Goal: Task Accomplishment & Management: Manage account settings

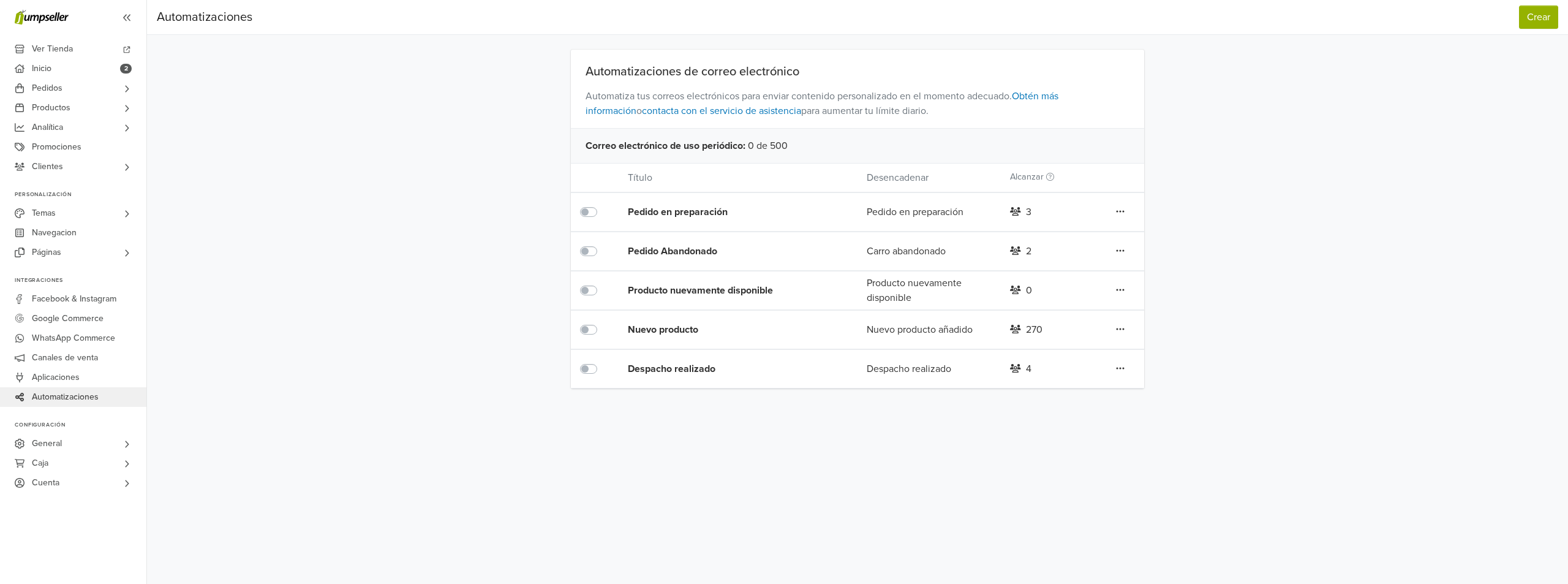
click at [1121, 330] on icon at bounding box center [1120, 328] width 9 height 10
click at [1072, 352] on link "Editar" at bounding box center [1076, 354] width 97 height 20
click at [1119, 211] on icon at bounding box center [1120, 211] width 9 height 10
click at [1096, 232] on link "Editar" at bounding box center [1076, 236] width 97 height 20
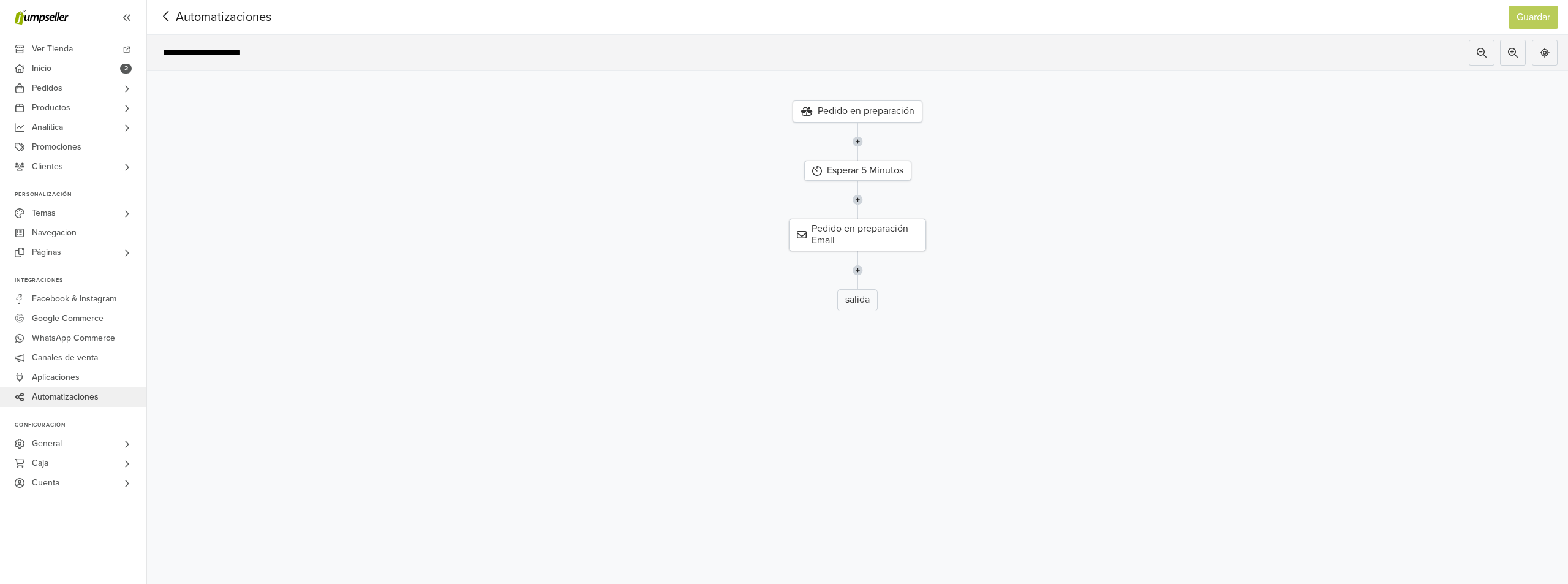
click at [168, 17] on icon at bounding box center [167, 16] width 19 height 15
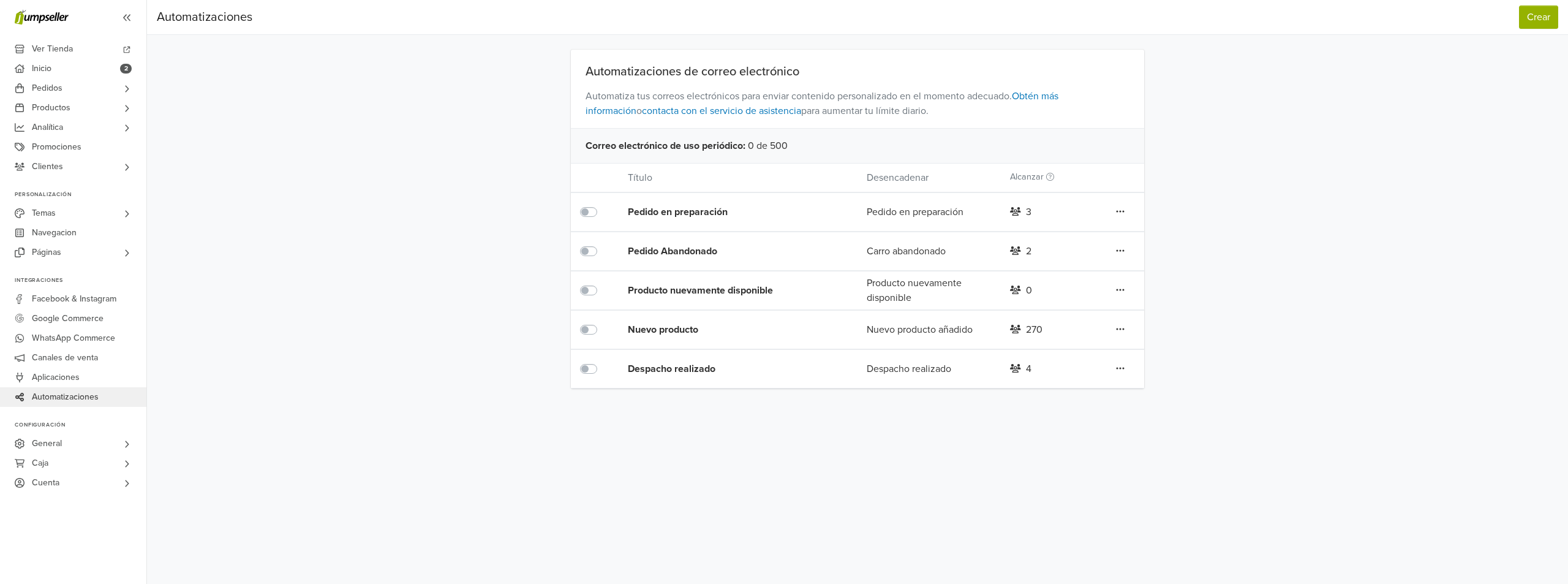
click at [1120, 370] on icon at bounding box center [1120, 368] width 9 height 10
click at [1066, 392] on link "Editar" at bounding box center [1076, 393] width 97 height 20
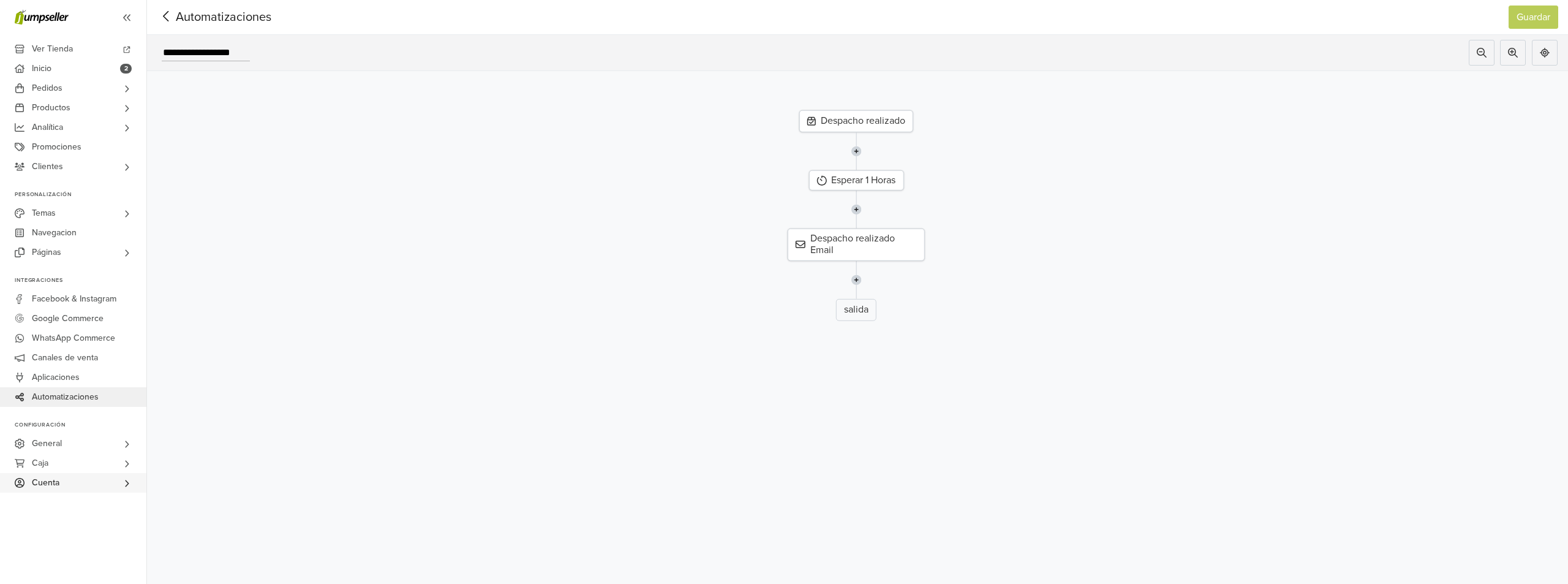
click at [67, 484] on link "Cuenta" at bounding box center [73, 482] width 147 height 20
click at [68, 467] on link "Caja" at bounding box center [73, 463] width 147 height 20
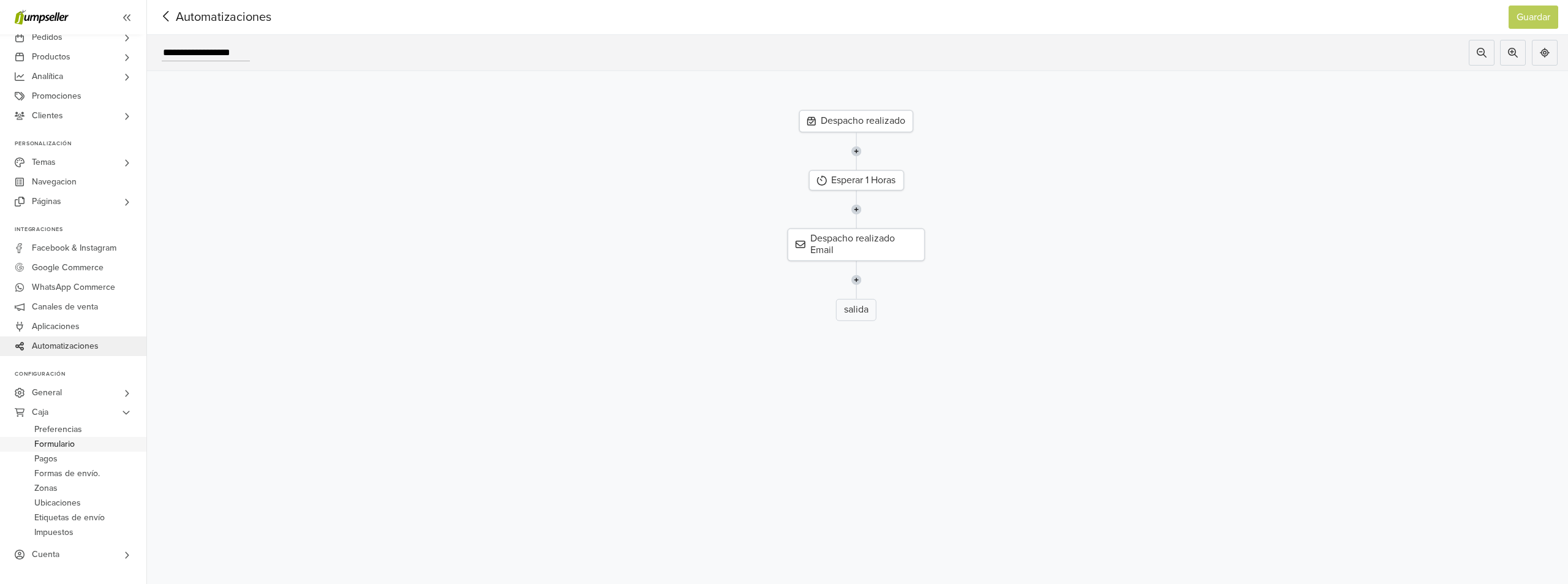
click at [55, 444] on span "Formulario" at bounding box center [54, 444] width 40 height 15
